Goal: Task Accomplishment & Management: Complete application form

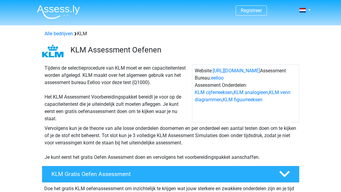
click at [51, 13] on img at bounding box center [58, 12] width 43 height 14
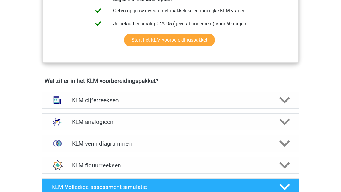
scroll to position [392, 0]
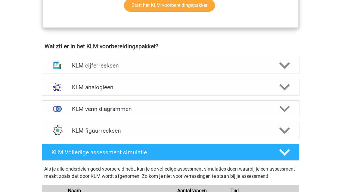
click at [279, 64] on div at bounding box center [284, 65] width 20 height 11
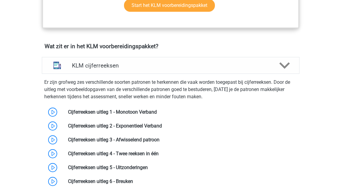
click at [280, 66] on icon at bounding box center [284, 65] width 11 height 11
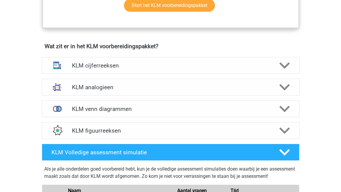
click at [279, 84] on icon at bounding box center [284, 87] width 11 height 11
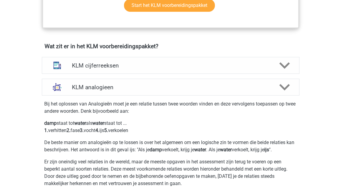
click at [274, 87] on div at bounding box center [284, 87] width 20 height 11
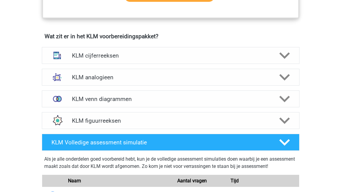
click at [281, 103] on icon at bounding box center [284, 99] width 11 height 11
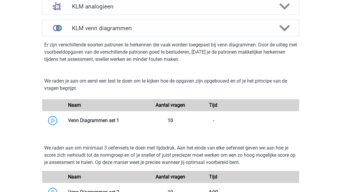
scroll to position [498, 0]
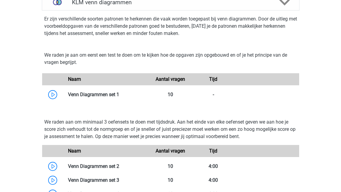
click at [119, 92] on link at bounding box center [119, 95] width 0 height 6
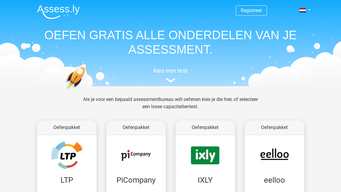
click at [322, 8] on header "Registreer Nederlands English" at bounding box center [170, 43] width 341 height 86
click at [172, 82] on img at bounding box center [170, 80] width 9 height 5
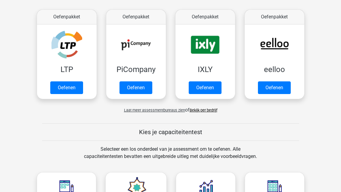
scroll to position [92, 0]
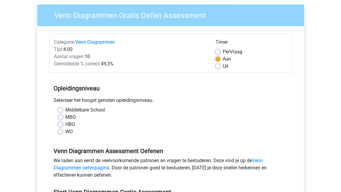
scroll to position [44, 0]
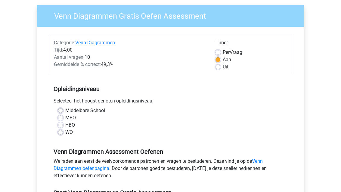
click at [65, 126] on label "HBO" at bounding box center [70, 124] width 10 height 7
click at [62, 126] on input "HBO" at bounding box center [60, 124] width 5 height 6
radio input "true"
click at [56, 110] on div "Middelbare School MBO HBO WO" at bounding box center [171, 121] width 234 height 29
click at [65, 111] on label "Middelbare School" at bounding box center [85, 110] width 40 height 7
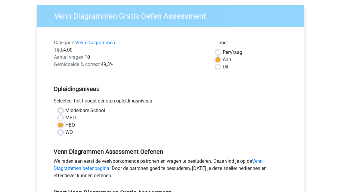
click at [58, 111] on input "Middelbare School" at bounding box center [60, 110] width 5 height 6
radio input "true"
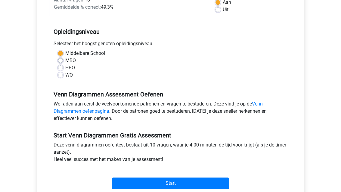
scroll to position [102, 0]
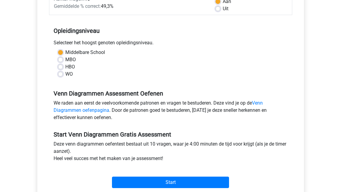
click at [214, 176] on input "Start" at bounding box center [170, 181] width 117 height 11
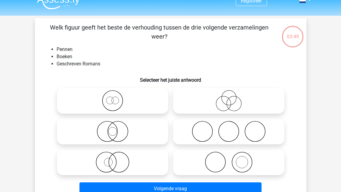
scroll to position [10, 0]
click at [75, 128] on icon at bounding box center [112, 131] width 107 height 21
click at [113, 128] on input "radio" at bounding box center [115, 126] width 4 height 4
radio input "true"
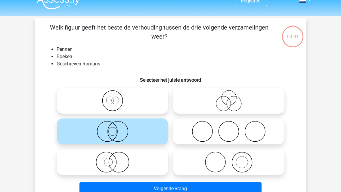
click at [234, 187] on button "Volgende vraag" at bounding box center [171, 188] width 182 height 13
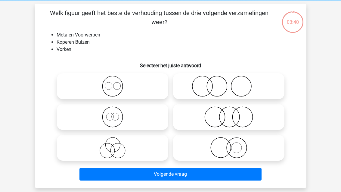
scroll to position [28, 0]
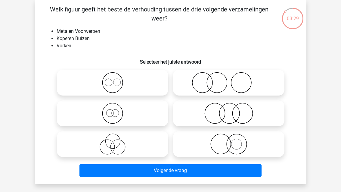
click at [266, 142] on icon at bounding box center [229, 143] width 107 height 21
click at [233, 141] on input "radio" at bounding box center [231, 139] width 4 height 4
radio input "true"
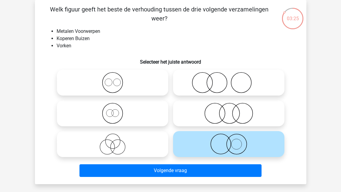
click at [256, 168] on button "Volgende vraag" at bounding box center [171, 170] width 182 height 13
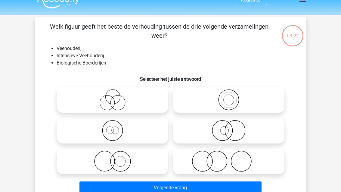
scroll to position [11, 0]
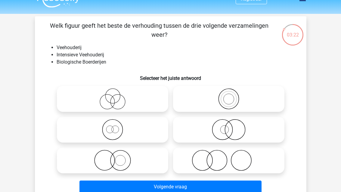
click at [251, 142] on label at bounding box center [228, 130] width 111 height 26
click at [233, 126] on input "radio" at bounding box center [231, 125] width 4 height 4
radio input "true"
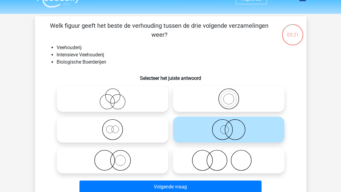
click at [250, 181] on button "Volgende vraag" at bounding box center [171, 186] width 182 height 13
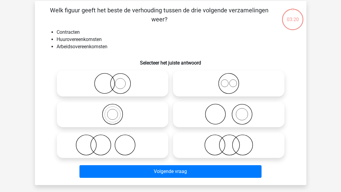
scroll to position [28, 0]
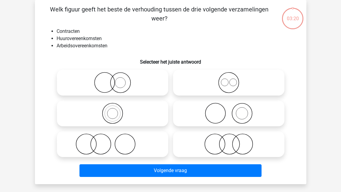
click at [269, 117] on icon at bounding box center [229, 113] width 107 height 21
click at [233, 110] on input "radio" at bounding box center [231, 108] width 4 height 4
radio input "true"
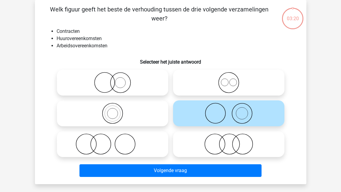
click at [245, 171] on button "Volgende vraag" at bounding box center [171, 170] width 182 height 13
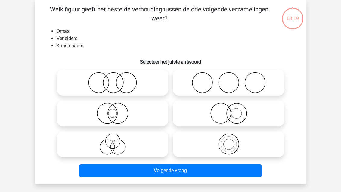
click at [264, 145] on icon at bounding box center [229, 143] width 107 height 21
click at [233, 141] on input "radio" at bounding box center [231, 139] width 4 height 4
radio input "true"
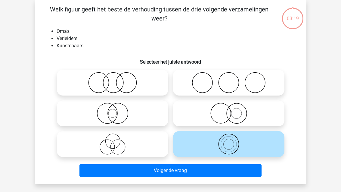
click at [248, 171] on button "Volgende vraag" at bounding box center [171, 170] width 182 height 13
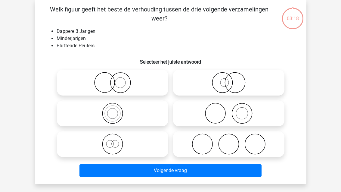
click at [262, 149] on icon at bounding box center [229, 143] width 107 height 21
click at [233, 141] on input "radio" at bounding box center [231, 139] width 4 height 4
radio input "true"
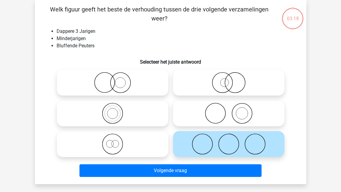
click at [251, 170] on button "Volgende vraag" at bounding box center [171, 170] width 182 height 13
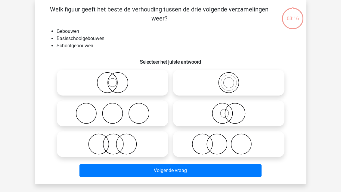
click at [260, 148] on icon at bounding box center [229, 143] width 107 height 21
click at [233, 141] on input "radio" at bounding box center [231, 139] width 4 height 4
radio input "true"
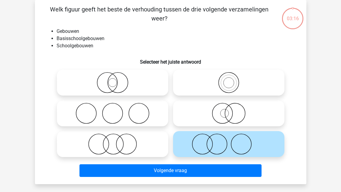
click at [251, 169] on button "Volgende vraag" at bounding box center [171, 170] width 182 height 13
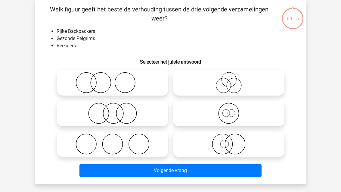
click at [259, 152] on icon at bounding box center [229, 143] width 107 height 21
click at [233, 141] on input "radio" at bounding box center [231, 139] width 4 height 4
radio input "true"
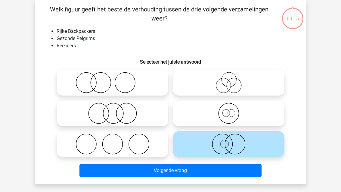
click at [251, 169] on button "Volgende vraag" at bounding box center [171, 170] width 182 height 13
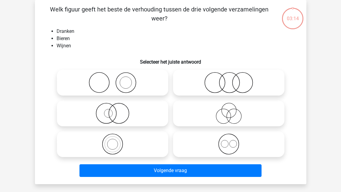
click at [260, 147] on icon at bounding box center [229, 143] width 107 height 21
click at [233, 141] on input "radio" at bounding box center [231, 139] width 4 height 4
radio input "true"
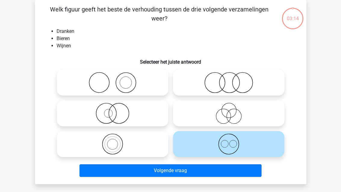
click at [256, 165] on button "Volgende vraag" at bounding box center [171, 170] width 182 height 13
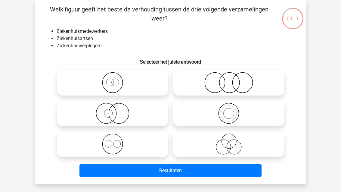
click at [248, 168] on button "Resultaten" at bounding box center [171, 170] width 182 height 13
click at [83, 86] on icon at bounding box center [112, 82] width 107 height 21
click at [113, 80] on input "radio" at bounding box center [115, 78] width 4 height 4
radio input "true"
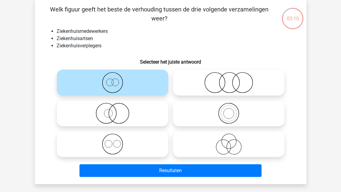
click at [236, 171] on button "Resultaten" at bounding box center [171, 170] width 182 height 13
click at [233, 164] on button "Resultaten" at bounding box center [171, 170] width 182 height 13
click at [229, 173] on button "Resultaten" at bounding box center [171, 170] width 182 height 13
click at [233, 168] on button "Resultaten" at bounding box center [171, 170] width 182 height 13
click at [83, 84] on icon at bounding box center [112, 82] width 107 height 21
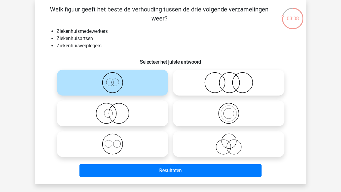
click at [113, 80] on input "radio" at bounding box center [115, 78] width 4 height 4
click at [86, 86] on icon at bounding box center [112, 82] width 107 height 21
click at [113, 80] on input "radio" at bounding box center [115, 78] width 4 height 4
click at [223, 172] on button "Resultaten" at bounding box center [171, 170] width 182 height 13
click at [208, 173] on button "Resultaten" at bounding box center [171, 170] width 182 height 13
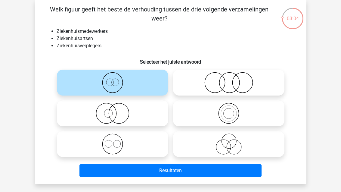
click at [200, 167] on button "Resultaten" at bounding box center [171, 170] width 182 height 13
click at [199, 166] on button "Resultaten" at bounding box center [171, 170] width 182 height 13
click at [90, 111] on icon at bounding box center [112, 113] width 107 height 21
click at [113, 110] on input "radio" at bounding box center [115, 108] width 4 height 4
radio input "true"
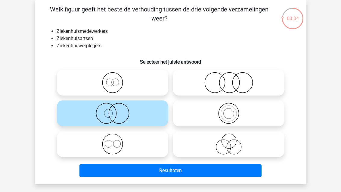
click at [198, 167] on button "Resultaten" at bounding box center [171, 170] width 182 height 13
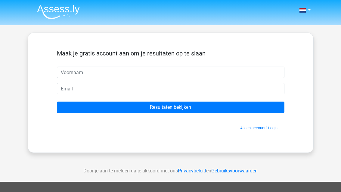
scroll to position [41, 0]
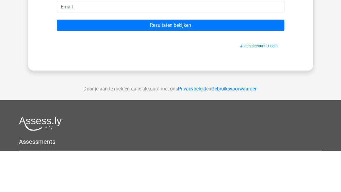
type input "[PERSON_NAME]"
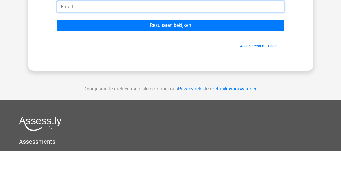
click at [156, 45] on input "email" at bounding box center [171, 47] width 228 height 11
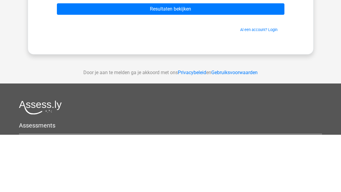
type input "[EMAIL_ADDRESS][DOMAIN_NAME]"
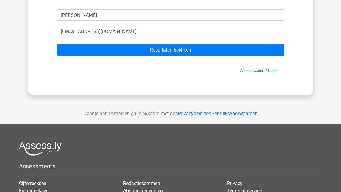
click at [198, 52] on input "Resultaten bekijken" at bounding box center [171, 49] width 228 height 11
